Goal: Find specific page/section

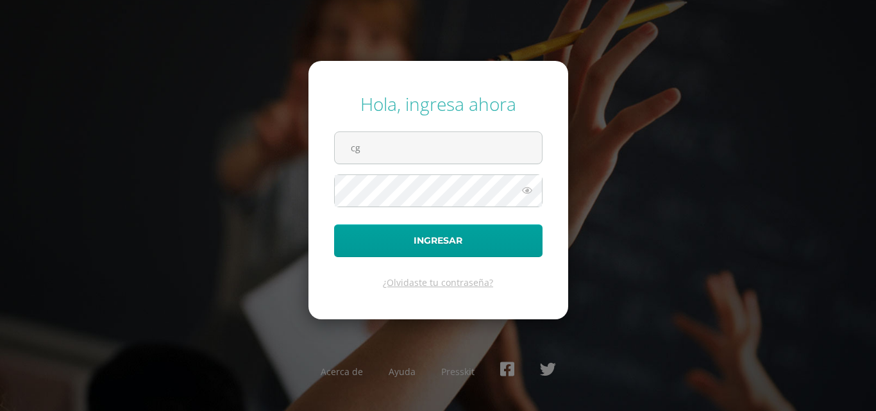
click at [353, 133] on input "cg" at bounding box center [438, 147] width 207 height 31
type input "[EMAIL_ADDRESS][DOMAIN_NAME]"
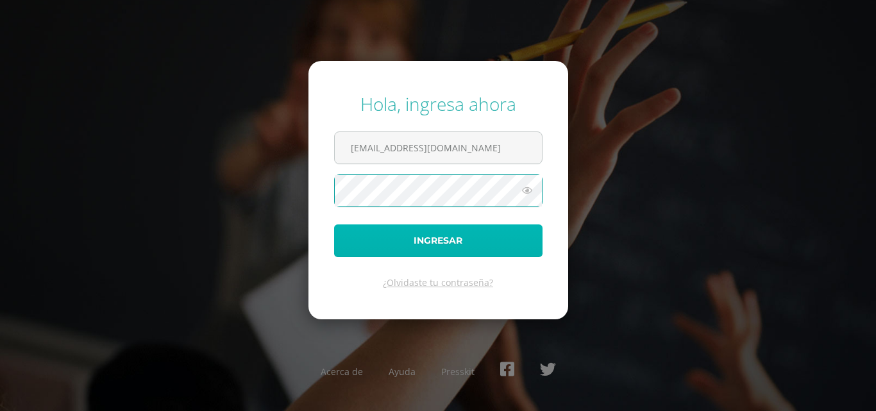
click at [453, 243] on button "Ingresar" at bounding box center [438, 240] width 208 height 33
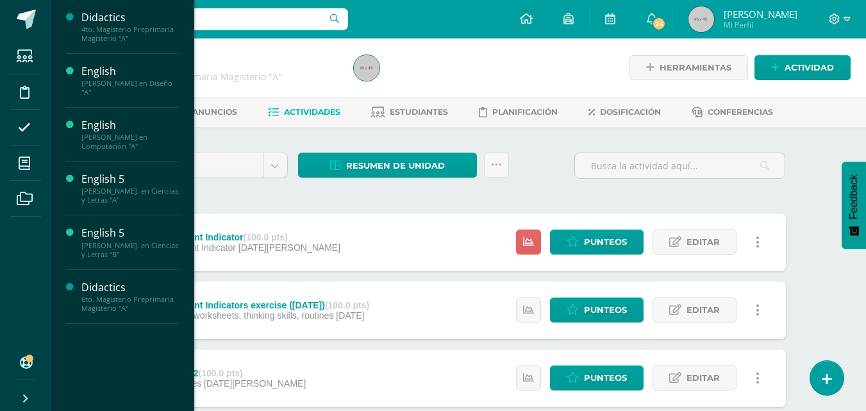
click at [96, 142] on div "[PERSON_NAME] en Computación "A"" at bounding box center [129, 142] width 97 height 18
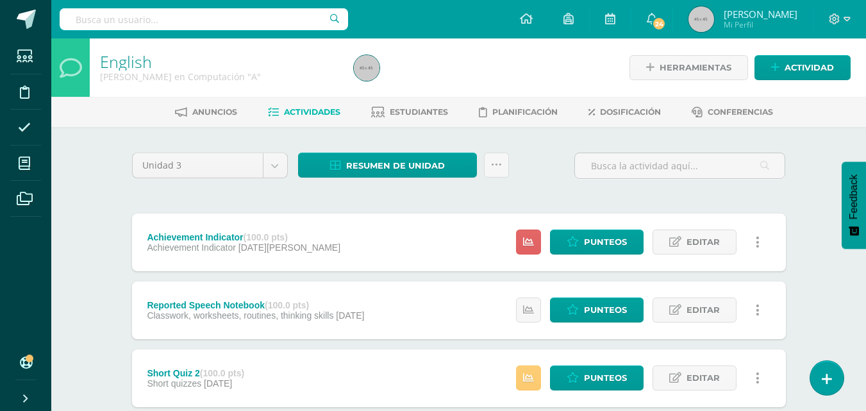
click at [426, 106] on link "Estudiantes" at bounding box center [409, 112] width 77 height 21
